Goal: Task Accomplishment & Management: Complete application form

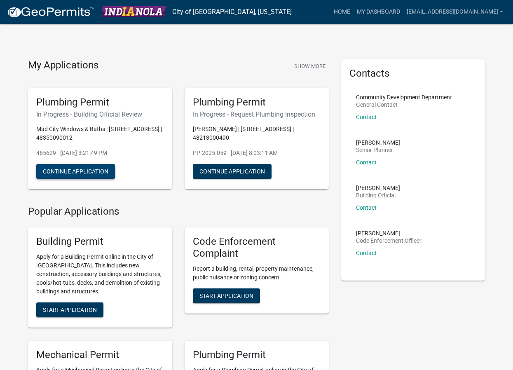
click at [89, 166] on button "Continue Application" at bounding box center [75, 171] width 79 height 15
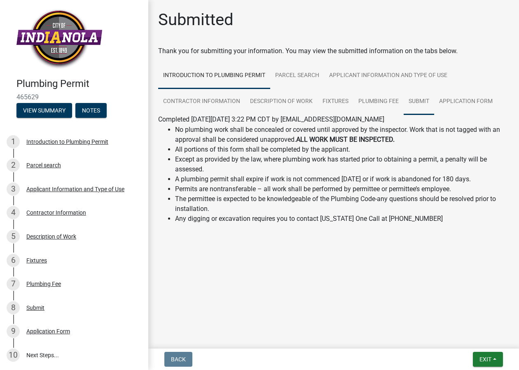
click at [423, 99] on link "Submit" at bounding box center [419, 102] width 30 height 26
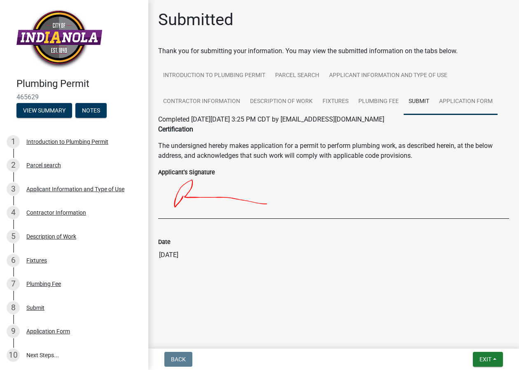
click at [454, 99] on link "Application Form" at bounding box center [465, 102] width 63 height 26
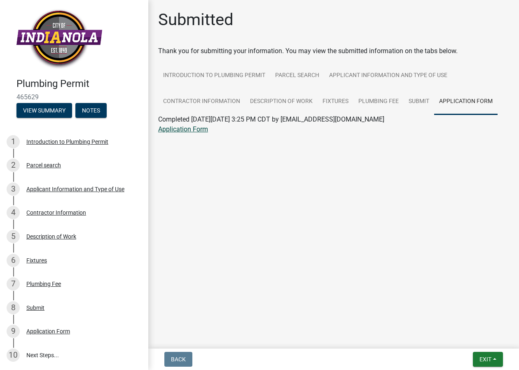
click at [186, 130] on link "Application Form" at bounding box center [183, 129] width 50 height 8
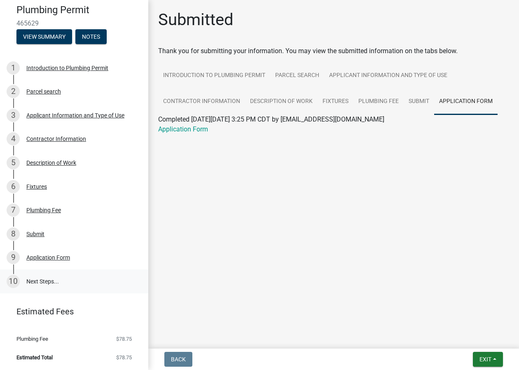
click at [42, 274] on link "10 Next Steps..." at bounding box center [74, 281] width 148 height 24
click at [42, 283] on link "10 Next Steps..." at bounding box center [74, 281] width 148 height 24
click at [36, 281] on link "10 Next Steps..." at bounding box center [74, 281] width 148 height 24
click at [49, 260] on div "Application Form" at bounding box center [48, 257] width 44 height 6
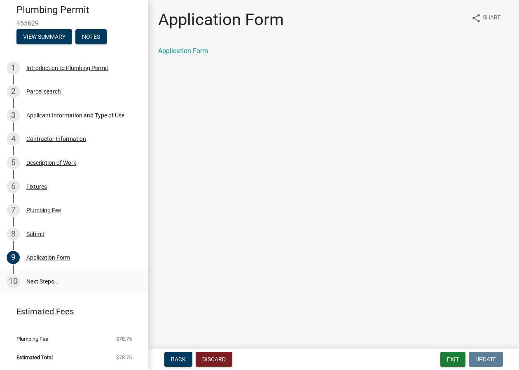
click at [44, 277] on link "10 Next Steps..." at bounding box center [74, 281] width 148 height 24
click at [48, 278] on link "10 Next Steps..." at bounding box center [74, 281] width 148 height 24
click at [37, 37] on button "View Summary" at bounding box center [44, 36] width 56 height 15
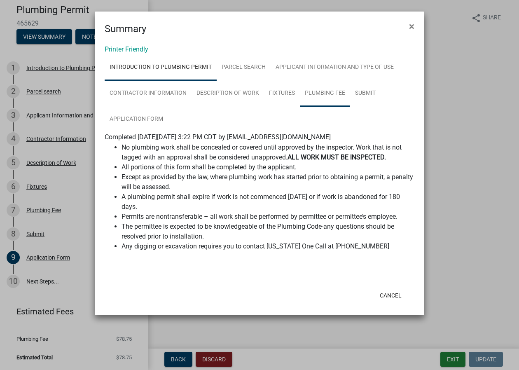
click at [333, 96] on link "Plumbing Fee" at bounding box center [325, 93] width 50 height 26
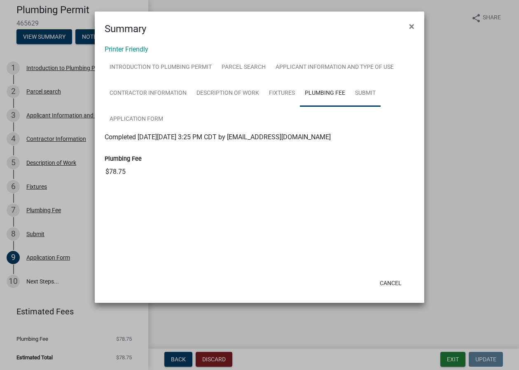
click at [356, 94] on link "Submit" at bounding box center [365, 93] width 30 height 26
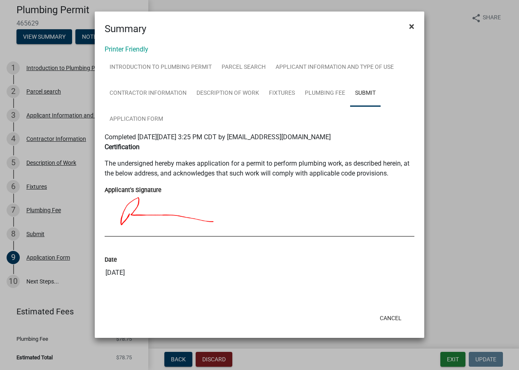
click at [409, 25] on span "×" at bounding box center [411, 27] width 5 height 12
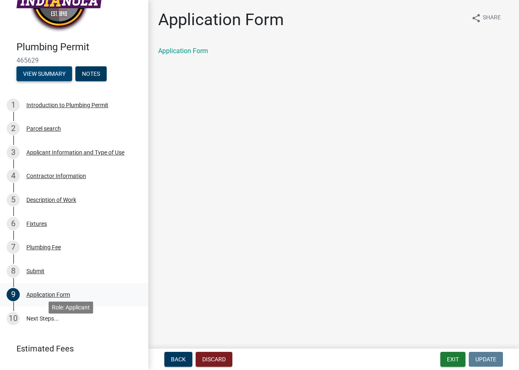
scroll to position [0, 0]
